Goal: Use online tool/utility: Utilize a website feature to perform a specific function

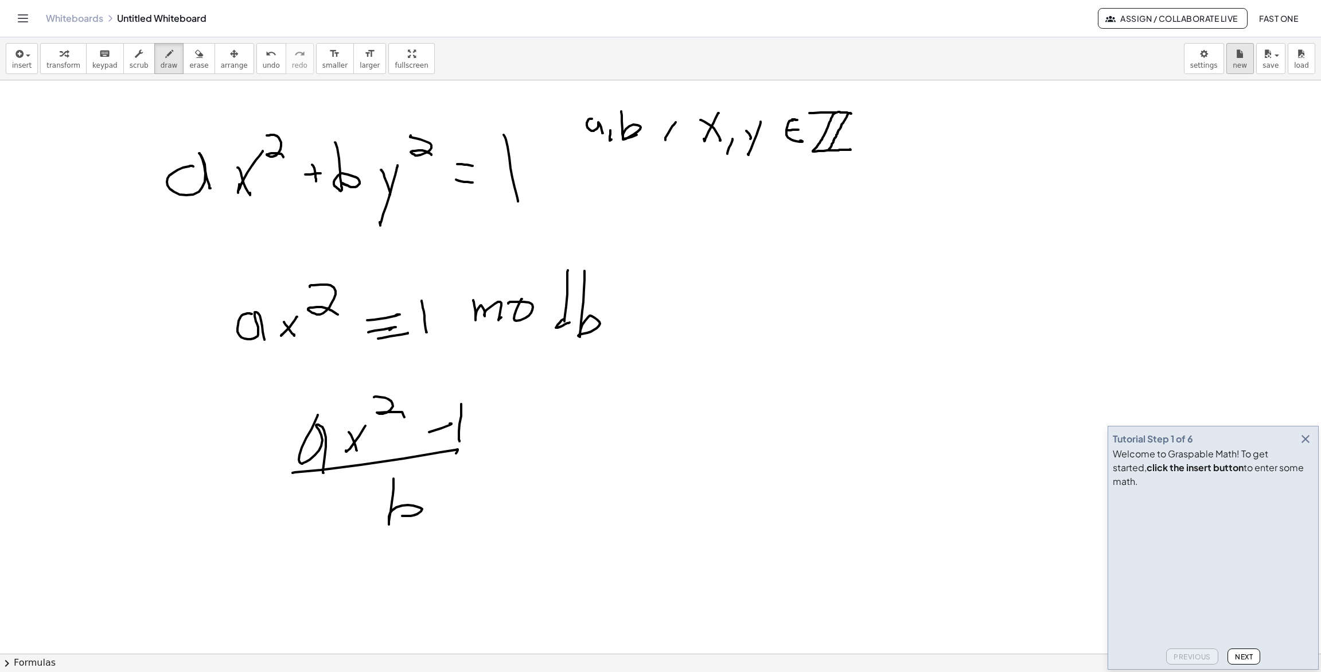
click at [0, 0] on div "Graspable Math Activities Get Started Activity Bank Assigned Work Classes White…" at bounding box center [660, 336] width 1321 height 672
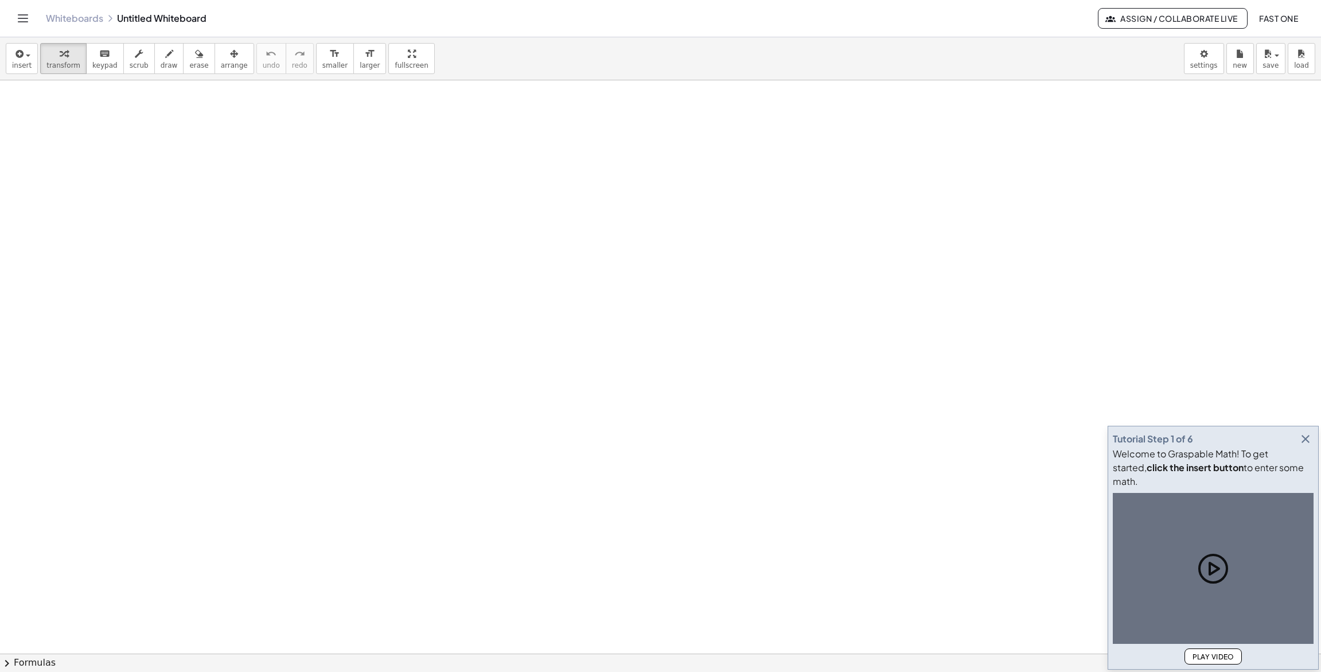
drag, startPoint x: 306, startPoint y: 141, endPoint x: 311, endPoint y: 169, distance: 28.0
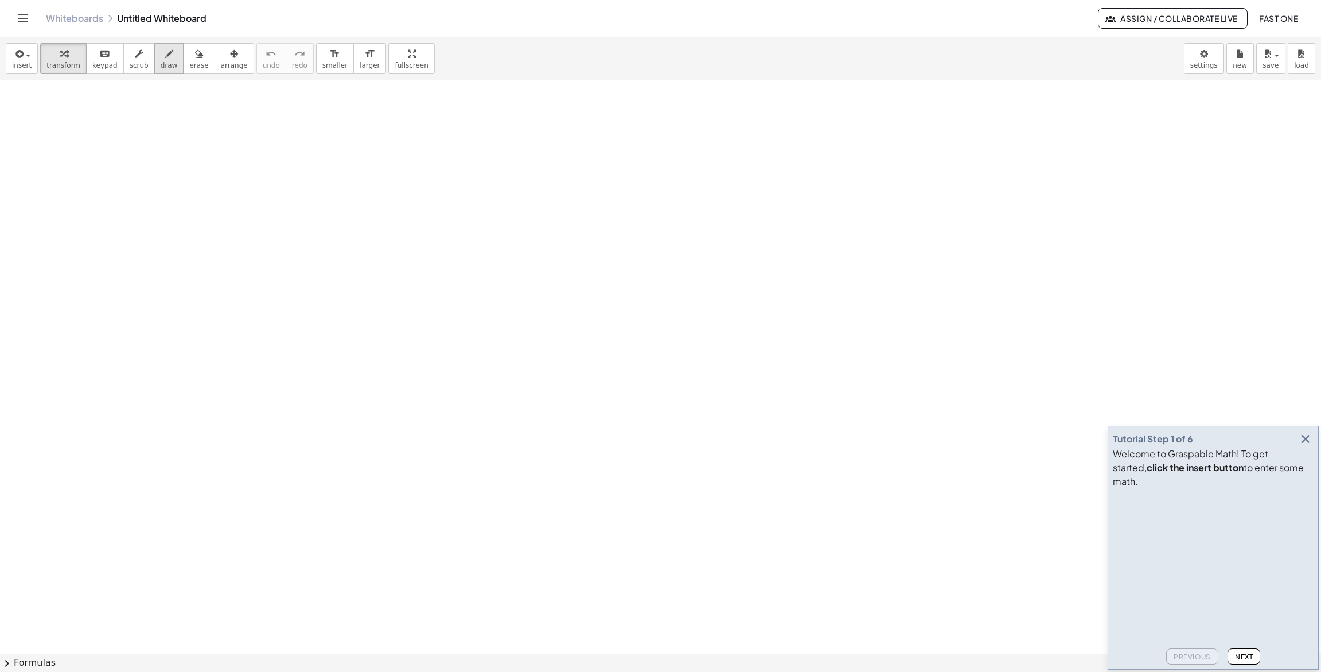
click at [161, 61] on span "draw" at bounding box center [169, 65] width 17 height 8
drag, startPoint x: 233, startPoint y: 178, endPoint x: 280, endPoint y: 184, distance: 47.4
drag, startPoint x: 290, startPoint y: 158, endPoint x: 303, endPoint y: 195, distance: 39.0
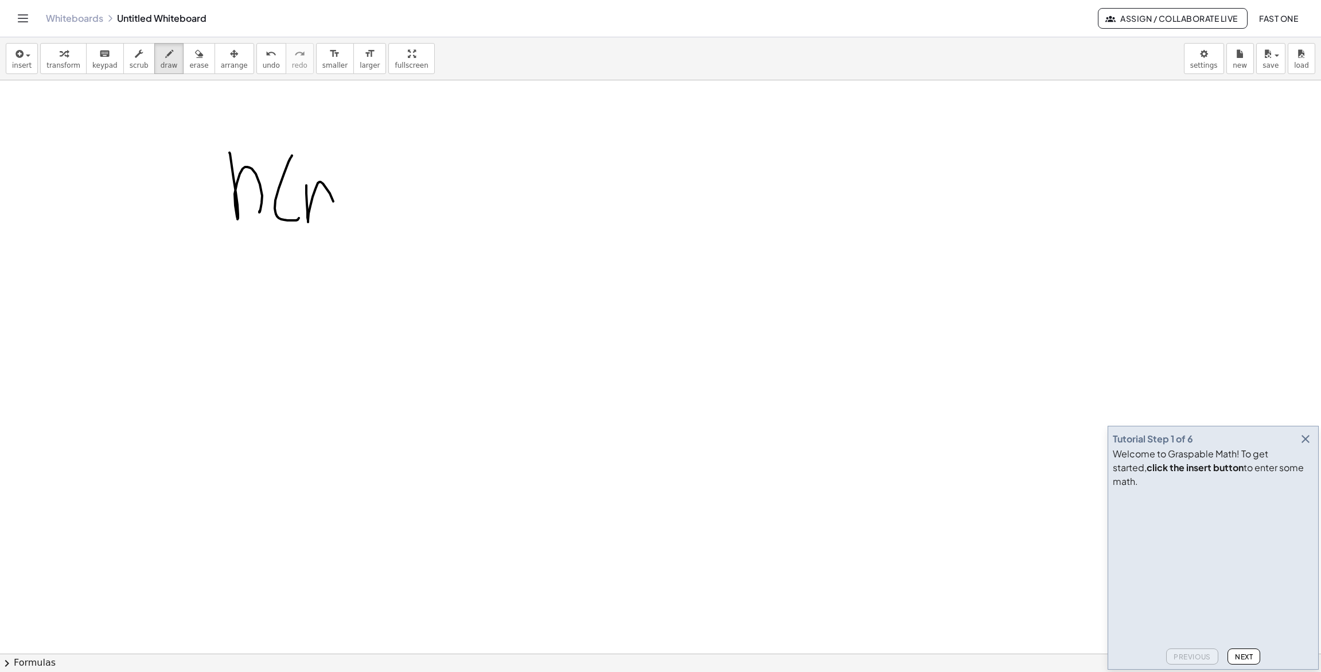
drag, startPoint x: 307, startPoint y: 212, endPoint x: 338, endPoint y: 200, distance: 33.2
drag, startPoint x: 352, startPoint y: 210, endPoint x: 346, endPoint y: 206, distance: 7.3
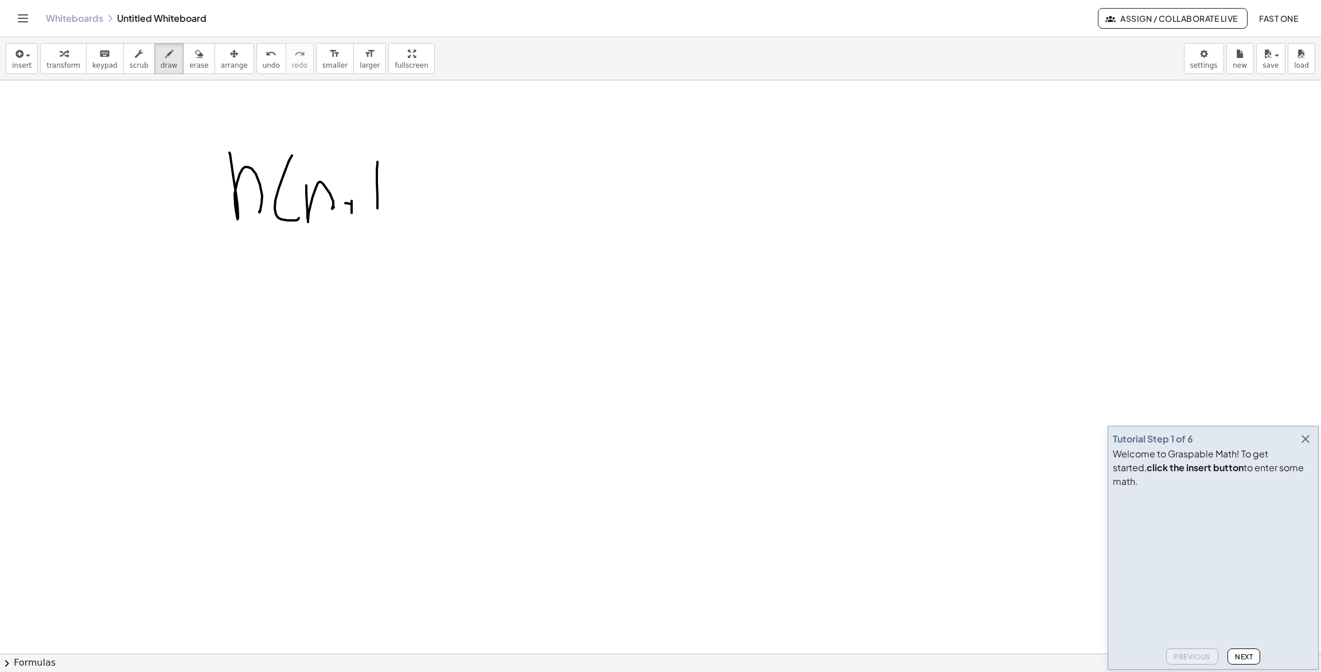
drag, startPoint x: 377, startPoint y: 163, endPoint x: 377, endPoint y: 227, distance: 63.1
drag, startPoint x: 442, startPoint y: 202, endPoint x: 423, endPoint y: 249, distance: 50.4
drag, startPoint x: 500, startPoint y: 176, endPoint x: 484, endPoint y: 188, distance: 19.7
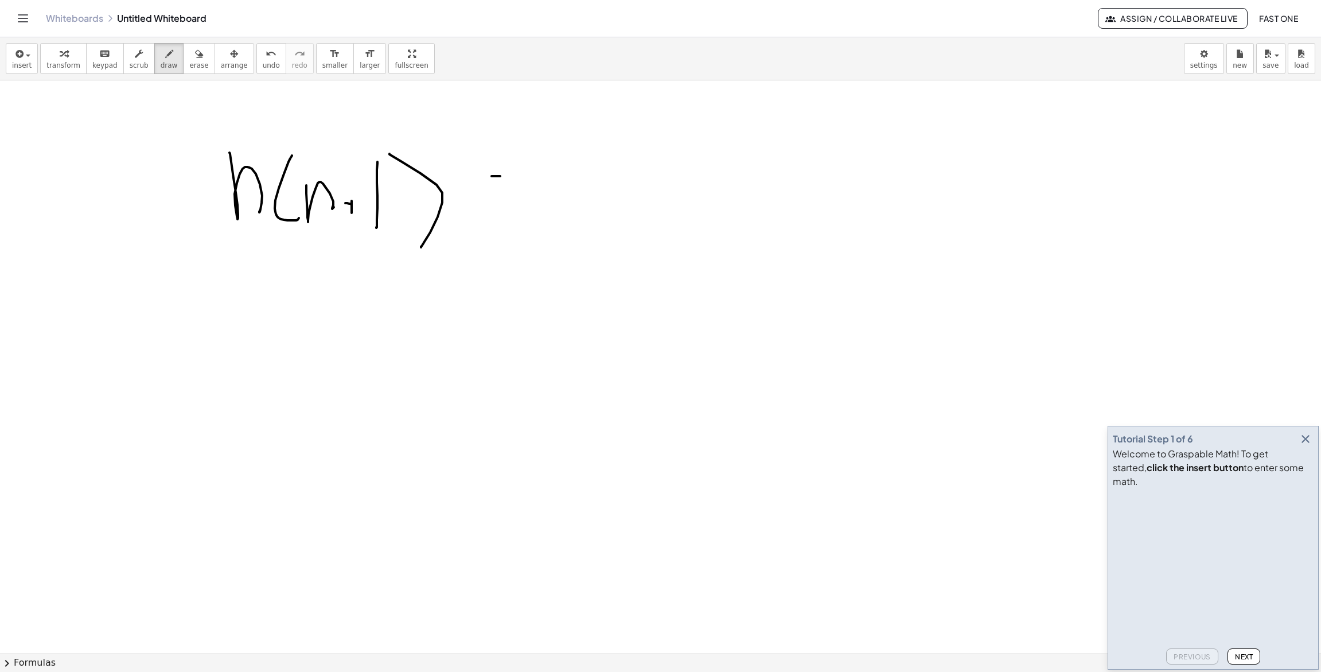
drag, startPoint x: 489, startPoint y: 189, endPoint x: 496, endPoint y: 192, distance: 7.7
drag, startPoint x: 488, startPoint y: 203, endPoint x: 506, endPoint y: 205, distance: 18.5
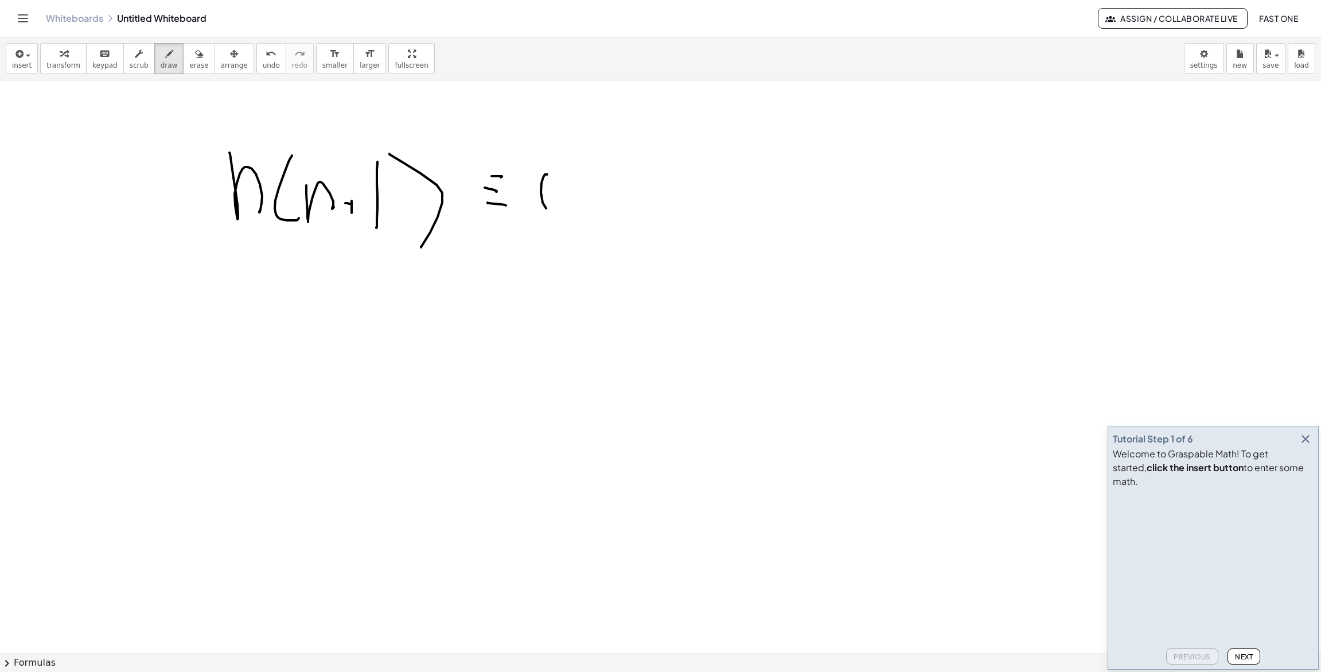
drag, startPoint x: 543, startPoint y: 177, endPoint x: 550, endPoint y: 174, distance: 7.7
drag, startPoint x: 650, startPoint y: 168, endPoint x: 657, endPoint y: 209, distance: 41.2
drag, startPoint x: 668, startPoint y: 196, endPoint x: 771, endPoint y: 167, distance: 106.6
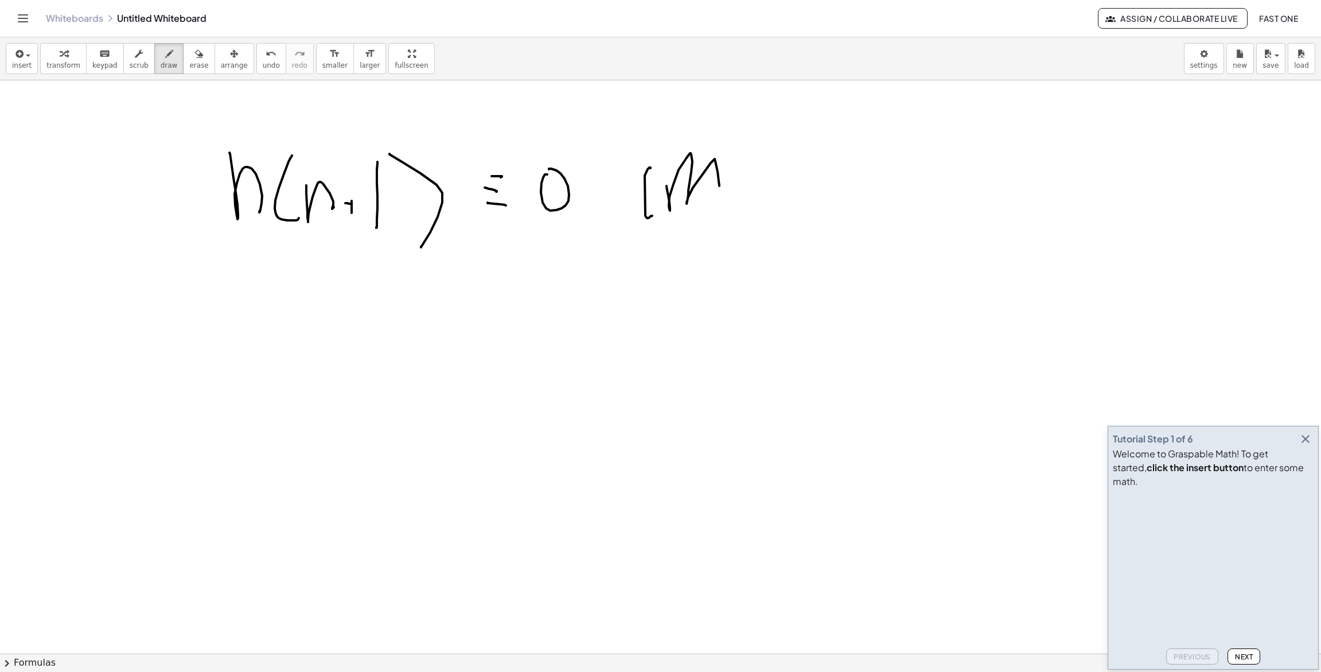
drag, startPoint x: 771, startPoint y: 167, endPoint x: 790, endPoint y: 172, distance: 19.6
drag, startPoint x: 832, startPoint y: 143, endPoint x: 844, endPoint y: 181, distance: 39.7
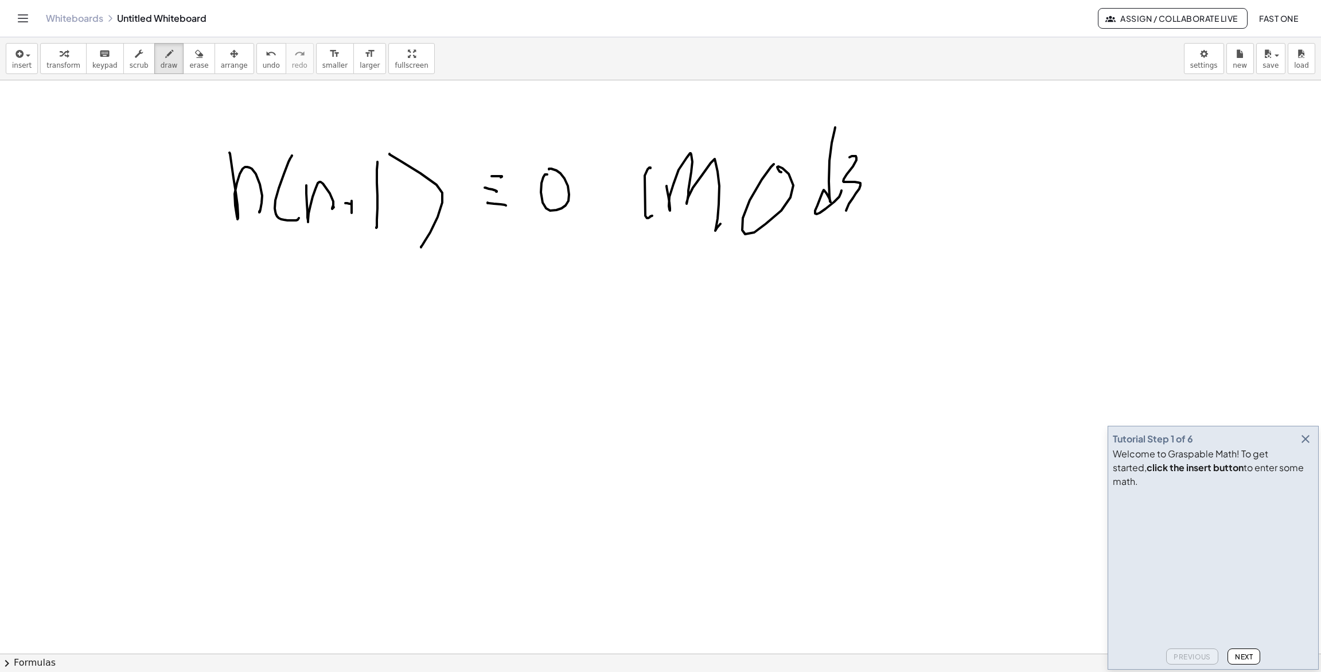
drag, startPoint x: 856, startPoint y: 158, endPoint x: 866, endPoint y: 203, distance: 46.3
drag, startPoint x: 918, startPoint y: 142, endPoint x: 969, endPoint y: 153, distance: 52.2
drag, startPoint x: 948, startPoint y: 186, endPoint x: 961, endPoint y: 156, distance: 32.6
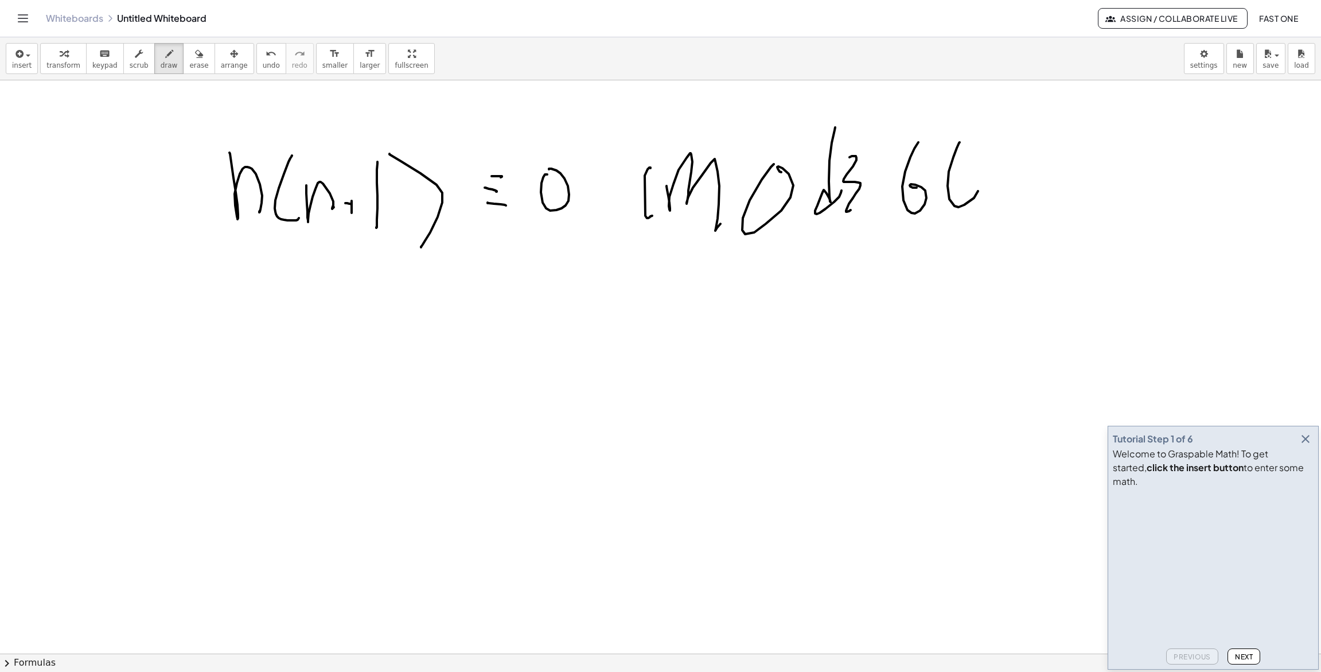
drag, startPoint x: 1039, startPoint y: 180, endPoint x: 1013, endPoint y: 232, distance: 58.5
drag, startPoint x: 297, startPoint y: 245, endPoint x: 403, endPoint y: 245, distance: 106.1
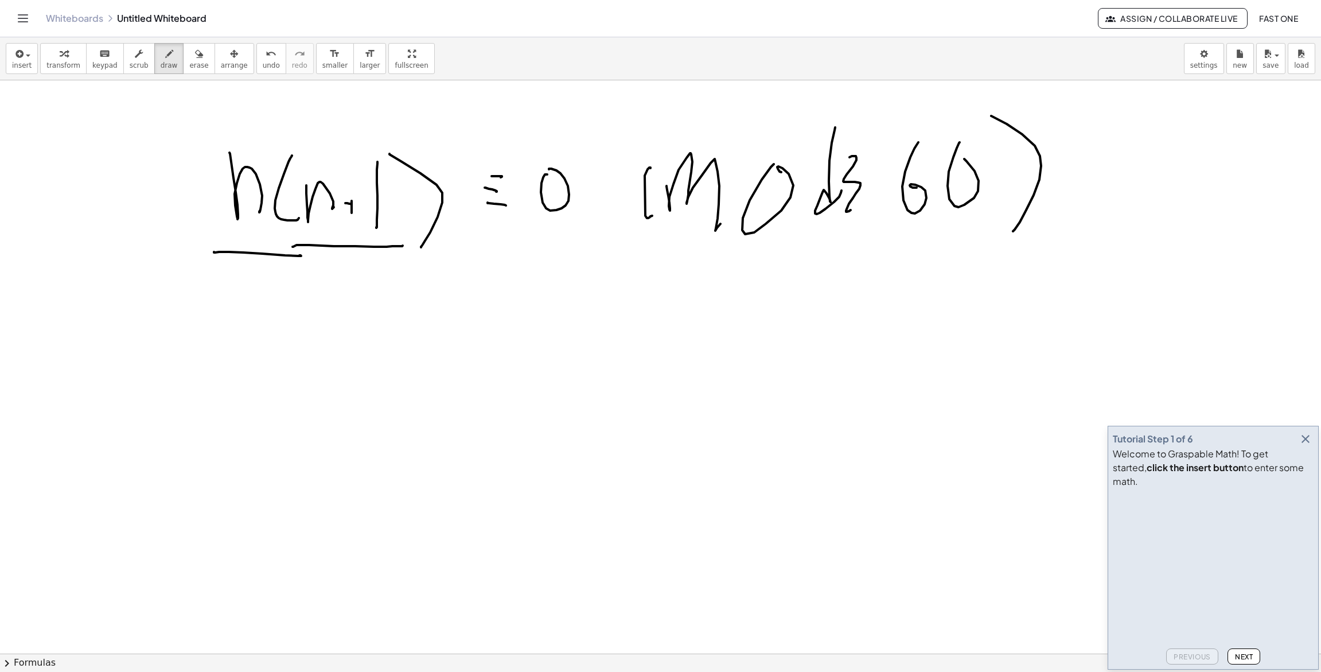
drag, startPoint x: 229, startPoint y: 252, endPoint x: 299, endPoint y: 255, distance: 70.0
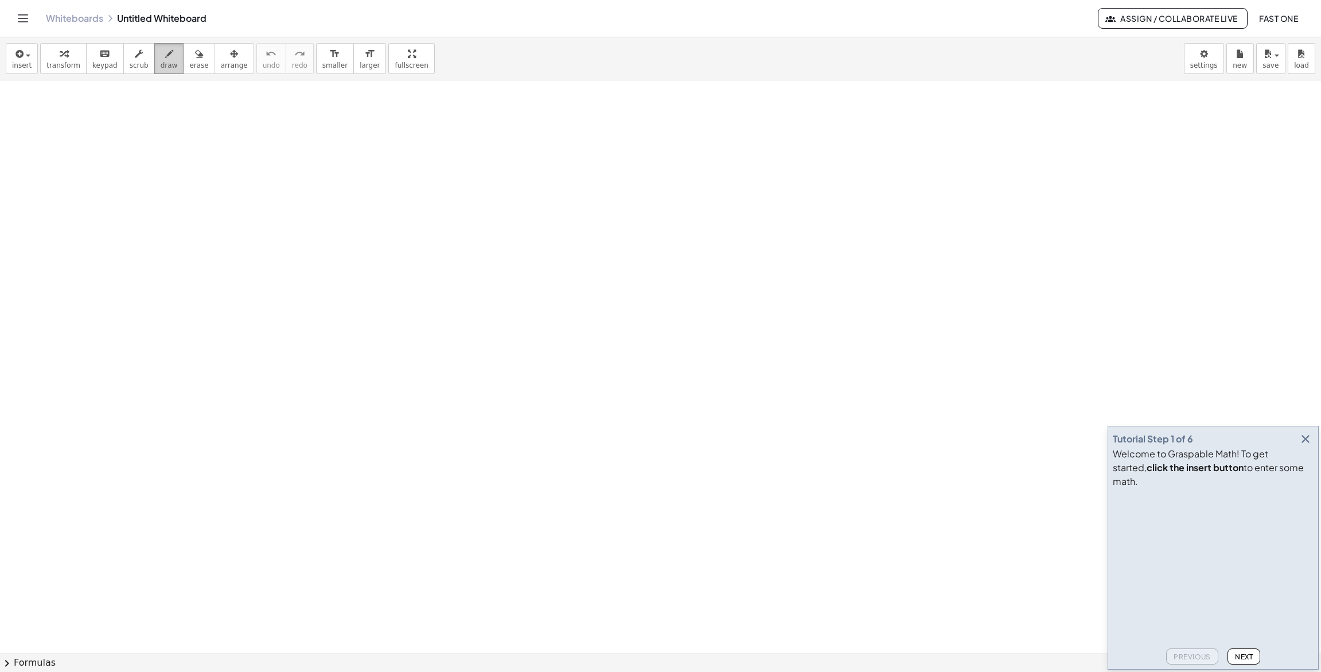
click at [165, 56] on icon "button" at bounding box center [169, 54] width 8 height 14
drag, startPoint x: 680, startPoint y: 161, endPoint x: 683, endPoint y: 186, distance: 24.8
drag, startPoint x: 731, startPoint y: 145, endPoint x: 788, endPoint y: 165, distance: 61.0
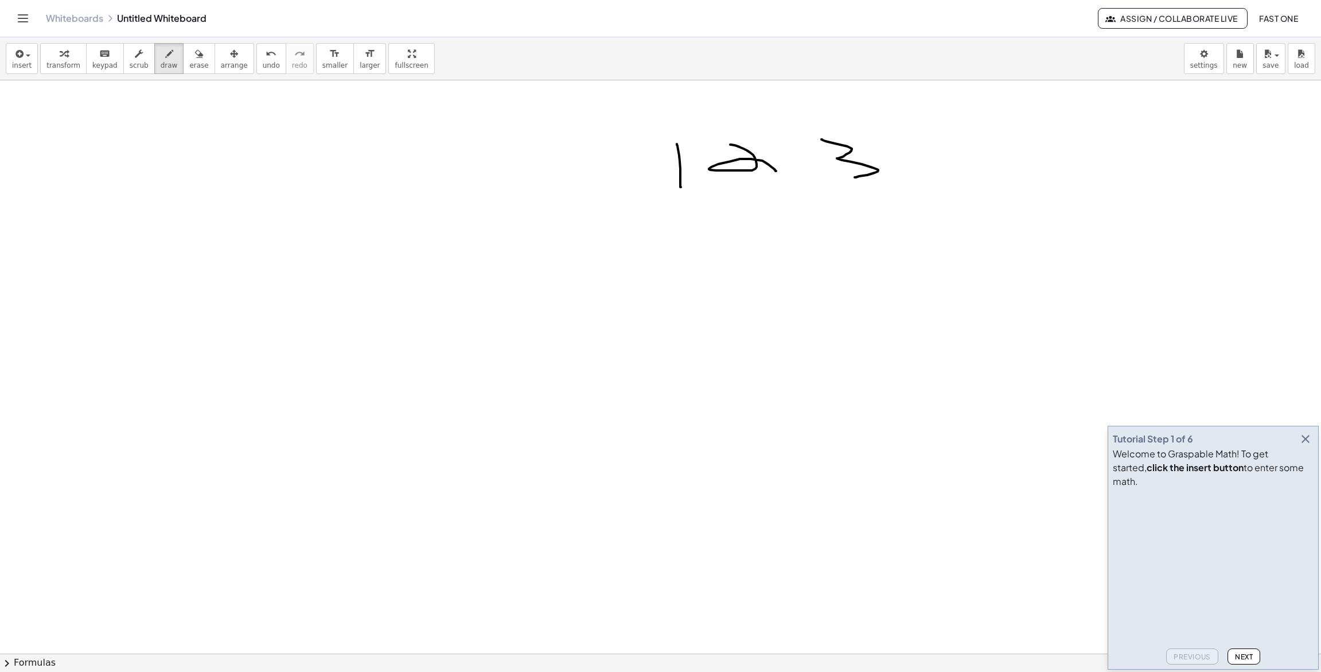
drag, startPoint x: 822, startPoint y: 139, endPoint x: 891, endPoint y: 179, distance: 79.4
drag, startPoint x: 1008, startPoint y: 178, endPoint x: 1070, endPoint y: 176, distance: 61.4
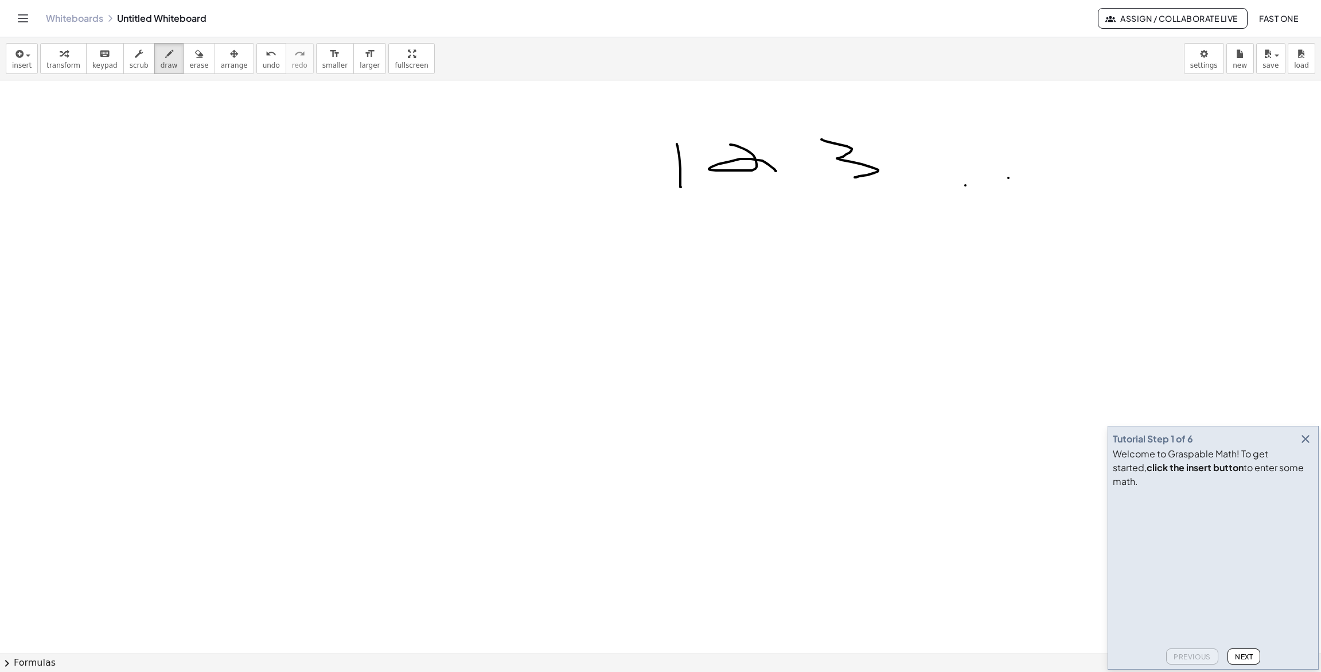
drag, startPoint x: 1139, startPoint y: 128, endPoint x: 1153, endPoint y: 174, distance: 48.2
drag, startPoint x: 345, startPoint y: 188, endPoint x: 369, endPoint y: 185, distance: 24.3
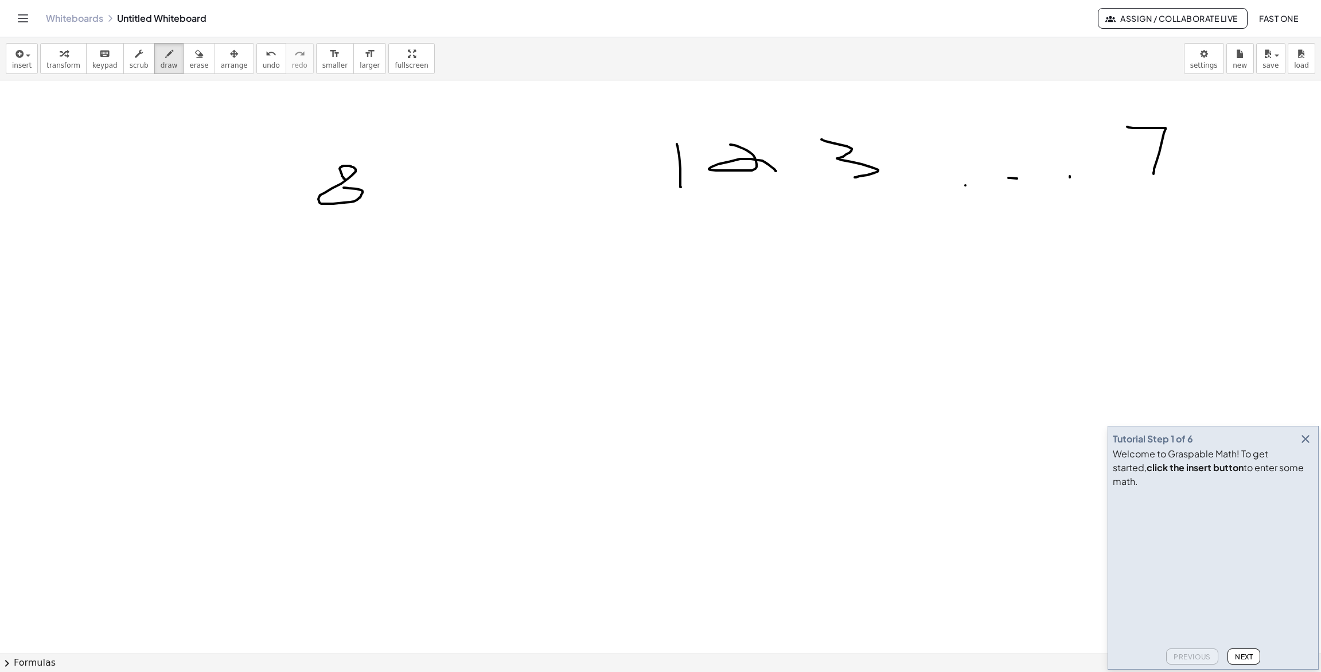
drag, startPoint x: 482, startPoint y: 188, endPoint x: 497, endPoint y: 187, distance: 14.9
drag, startPoint x: 510, startPoint y: 185, endPoint x: 543, endPoint y: 182, distance: 32.8
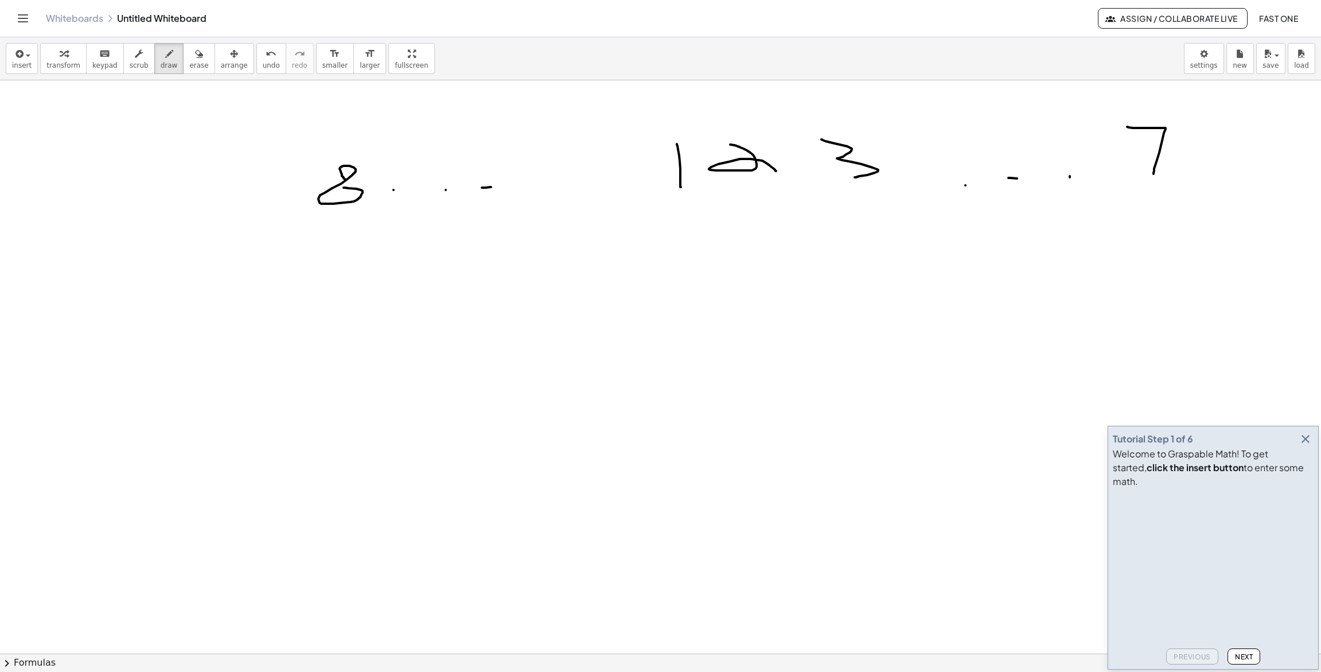
drag, startPoint x: 543, startPoint y: 182, endPoint x: 595, endPoint y: 181, distance: 52.8
drag, startPoint x: 629, startPoint y: 146, endPoint x: 630, endPoint y: 168, distance: 21.8
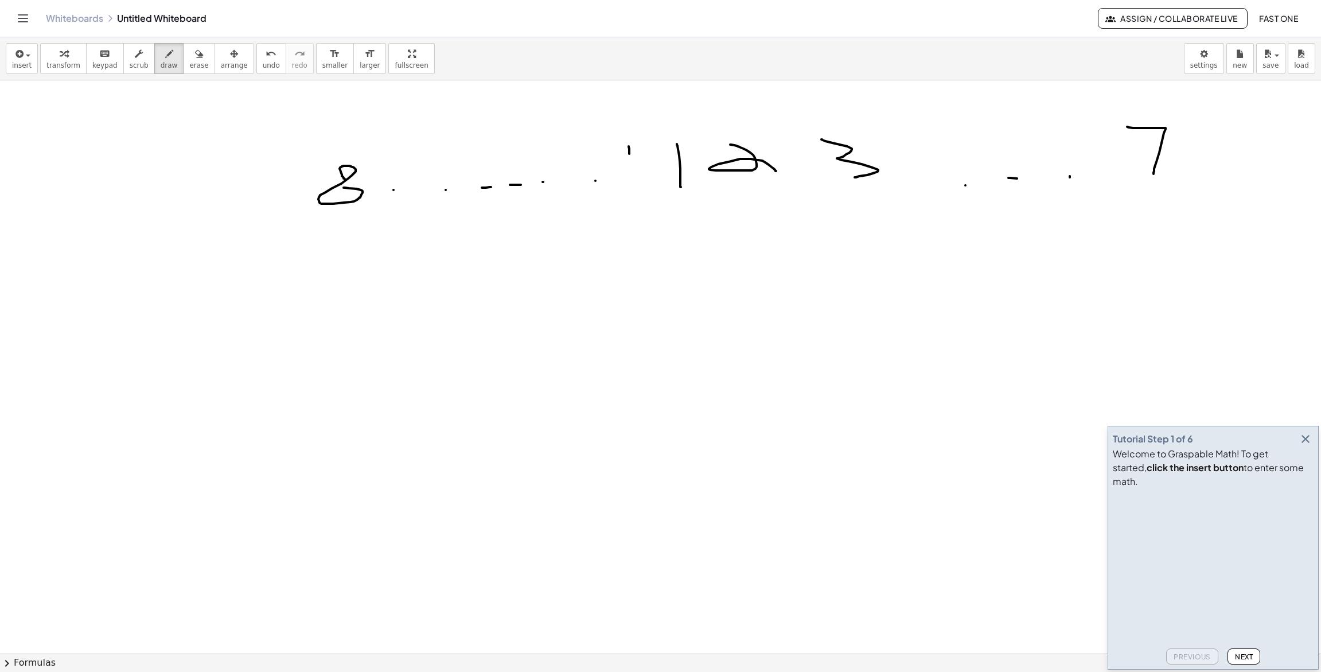
drag, startPoint x: 645, startPoint y: 148, endPoint x: 699, endPoint y: 180, distance: 62.8
drag, startPoint x: 675, startPoint y: 136, endPoint x: 675, endPoint y: 127, distance: 9.2
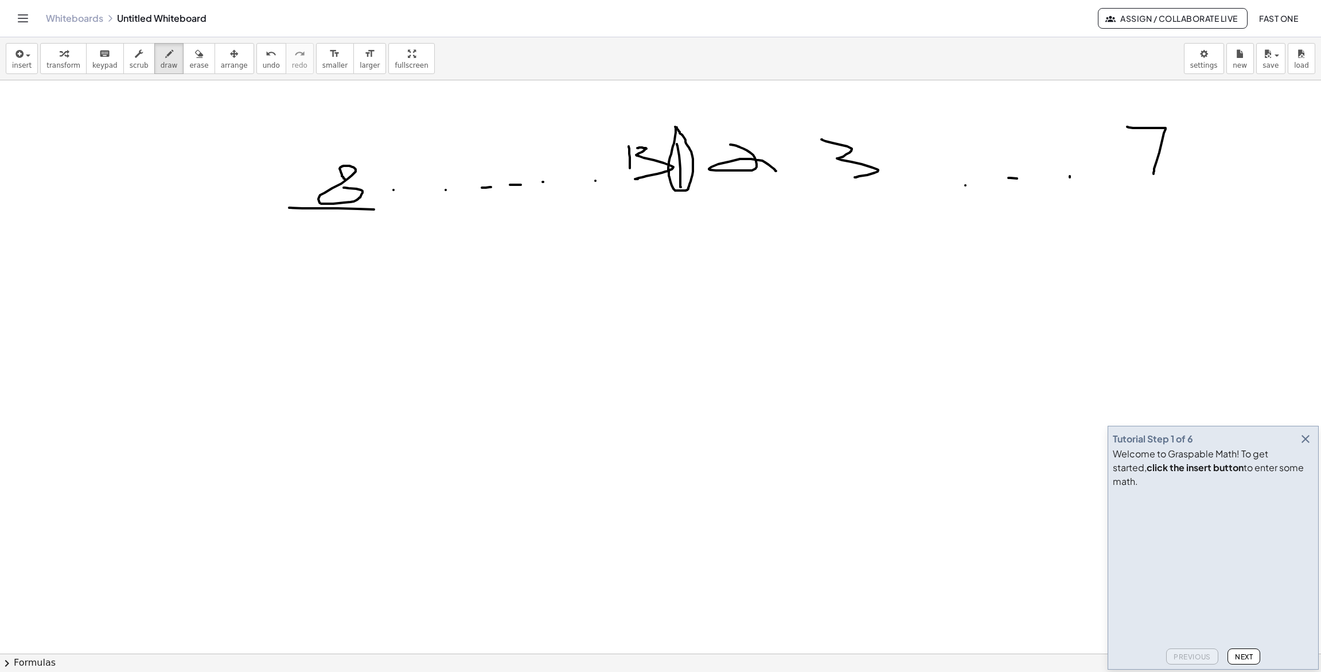
drag, startPoint x: 289, startPoint y: 208, endPoint x: 367, endPoint y: 211, distance: 77.5
